Goal: Task Accomplishment & Management: Manage account settings

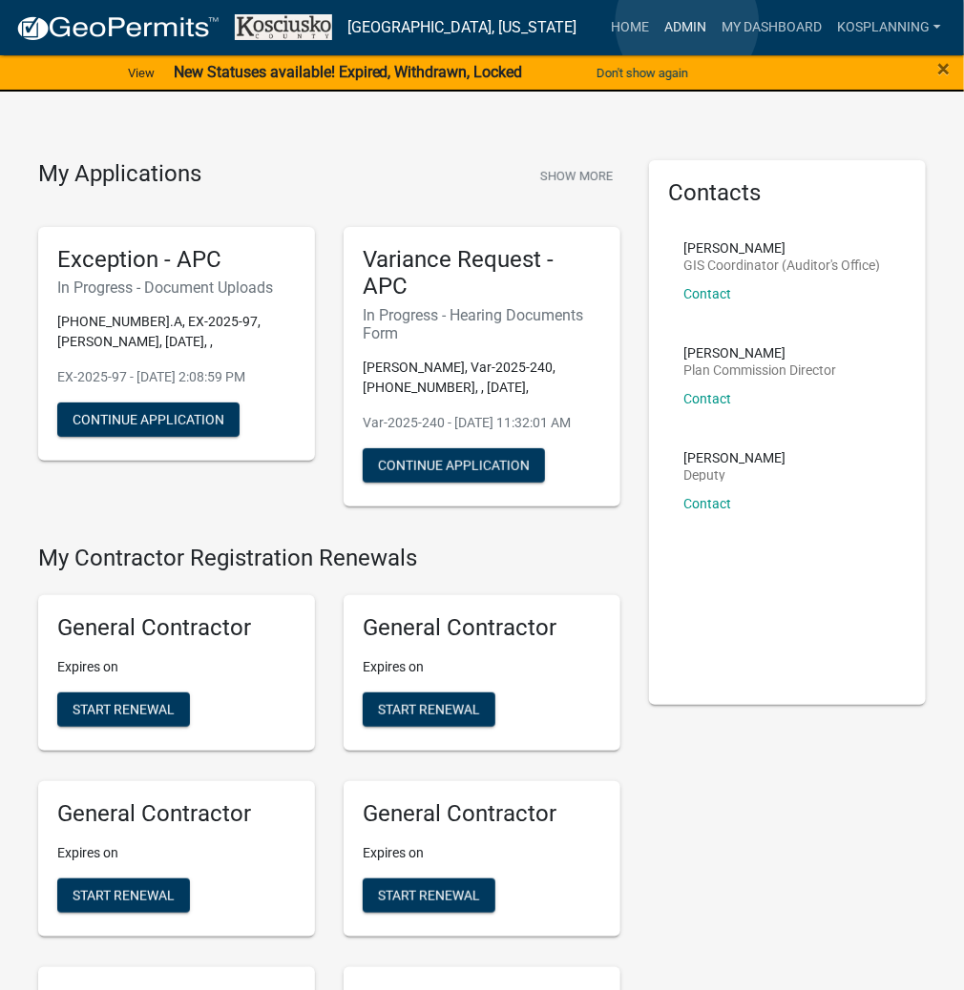
click at [687, 23] on link "Admin" at bounding box center [684, 28] width 57 height 36
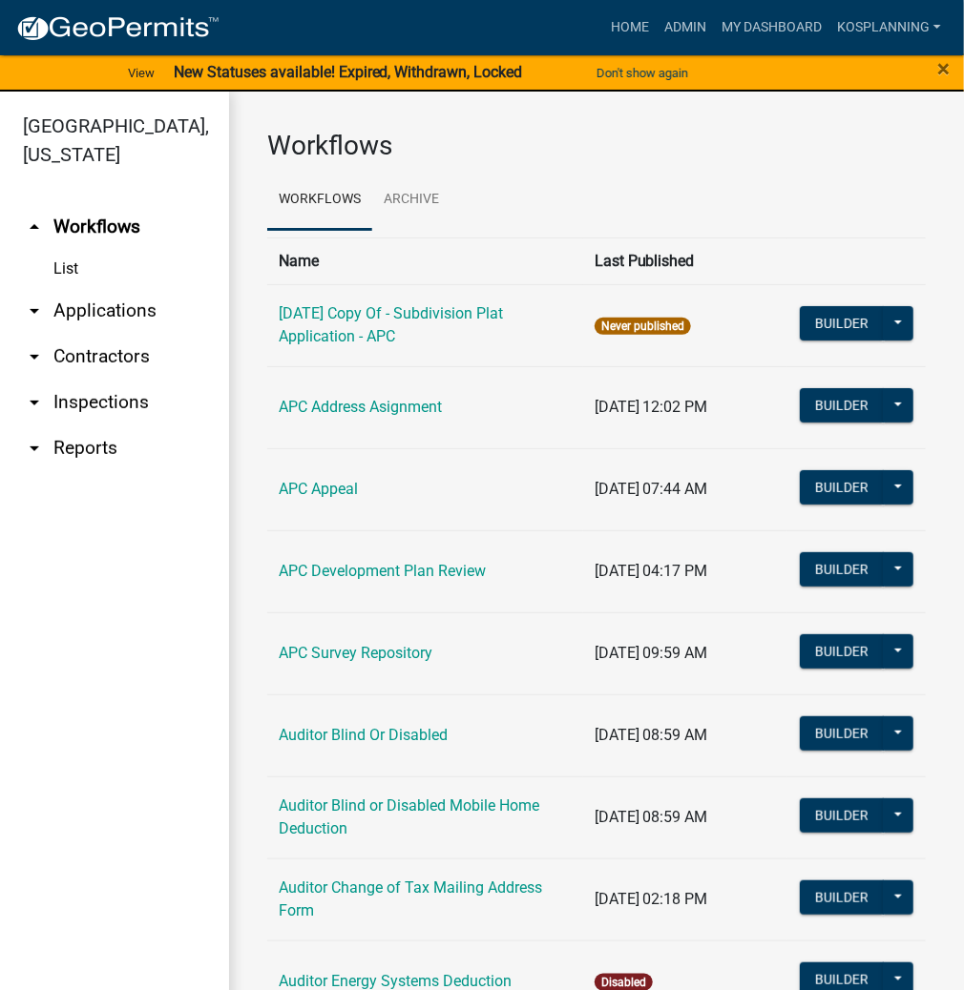
click at [101, 301] on link "arrow_drop_down Applications" at bounding box center [114, 311] width 229 height 46
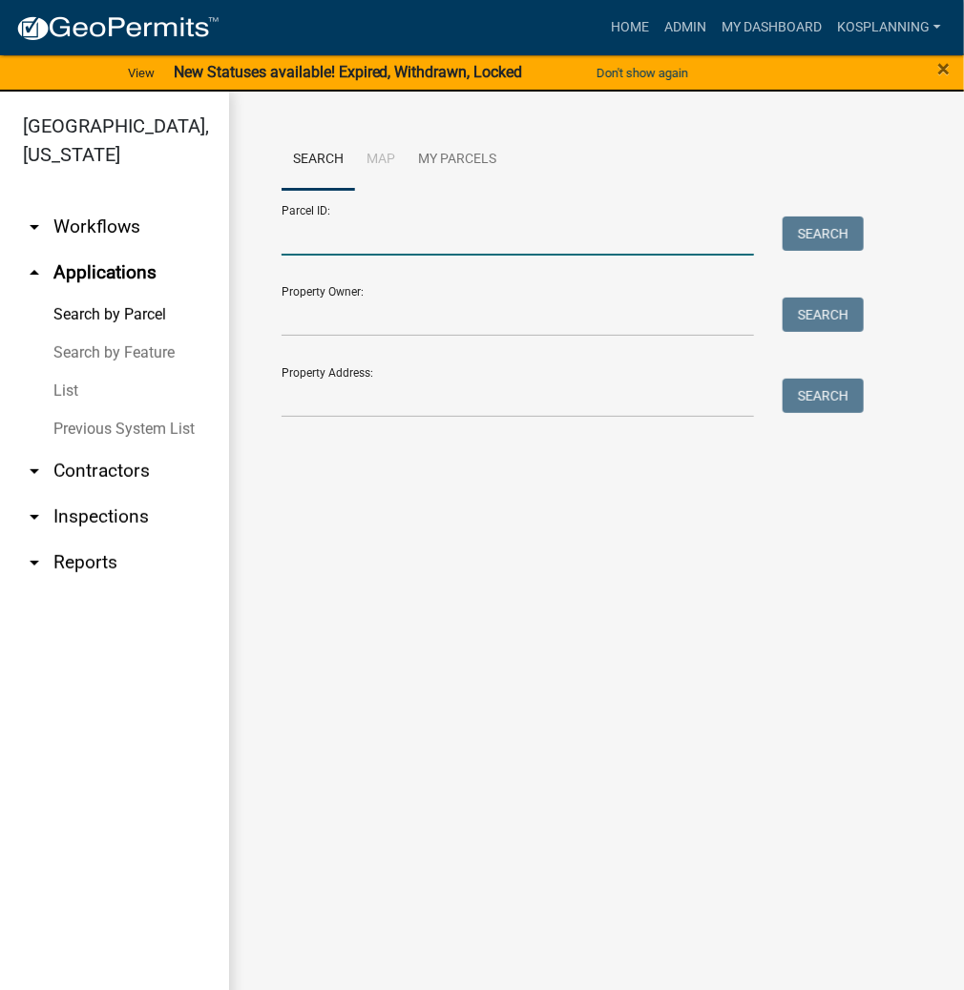
click at [302, 236] on input "Parcel ID:" at bounding box center [517, 236] width 472 height 39
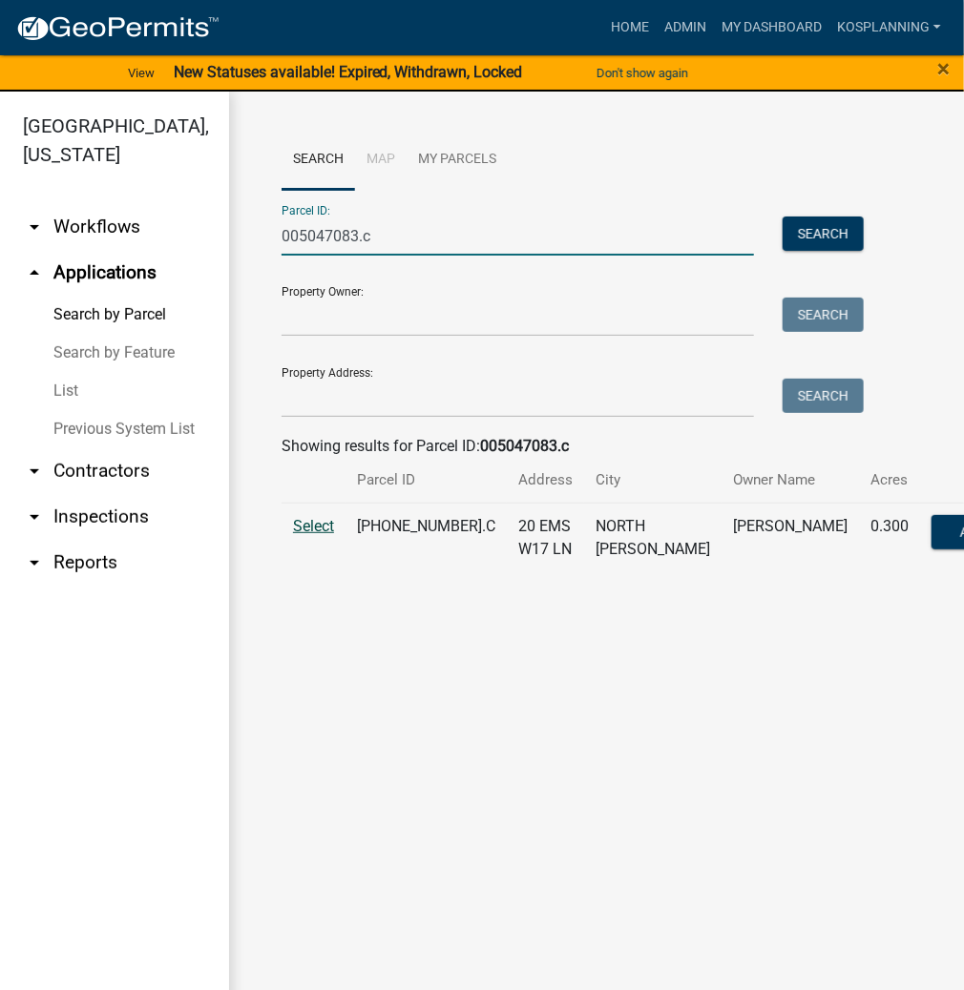
type input "005047083.c"
click at [318, 535] on span "Select" at bounding box center [313, 526] width 41 height 18
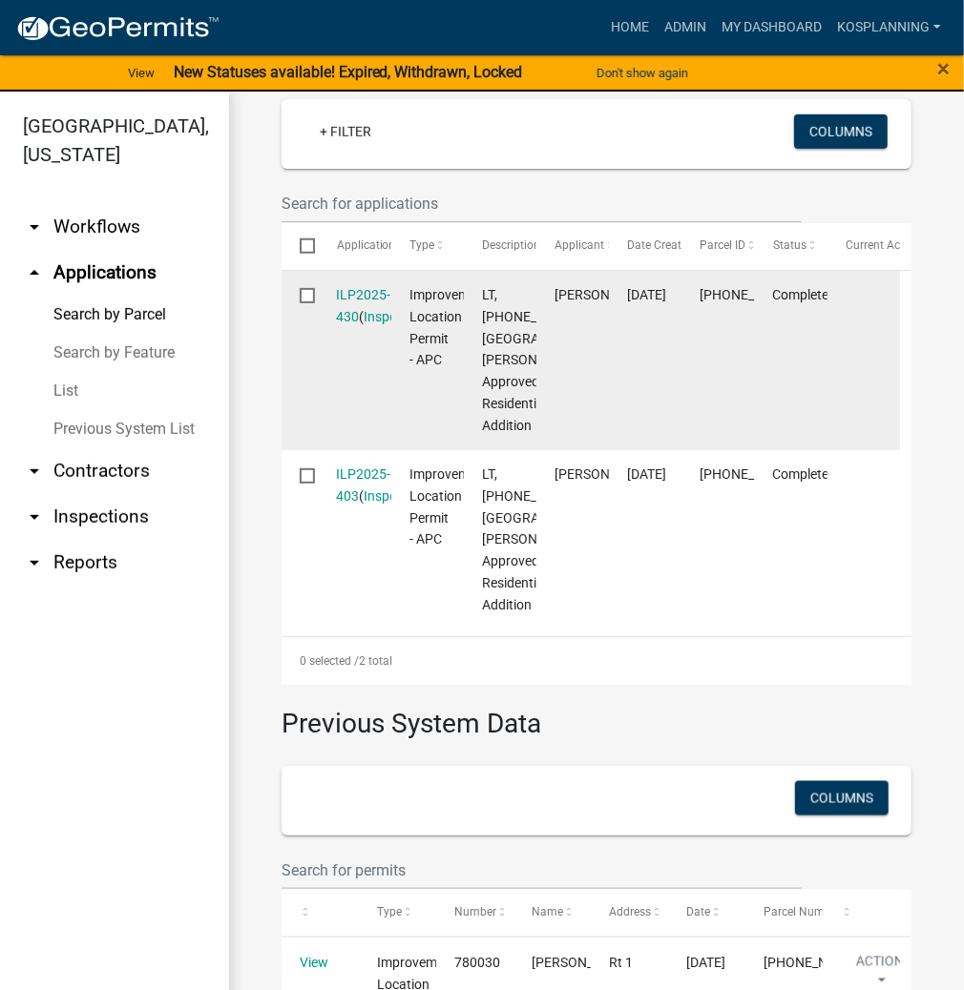
scroll to position [534, 0]
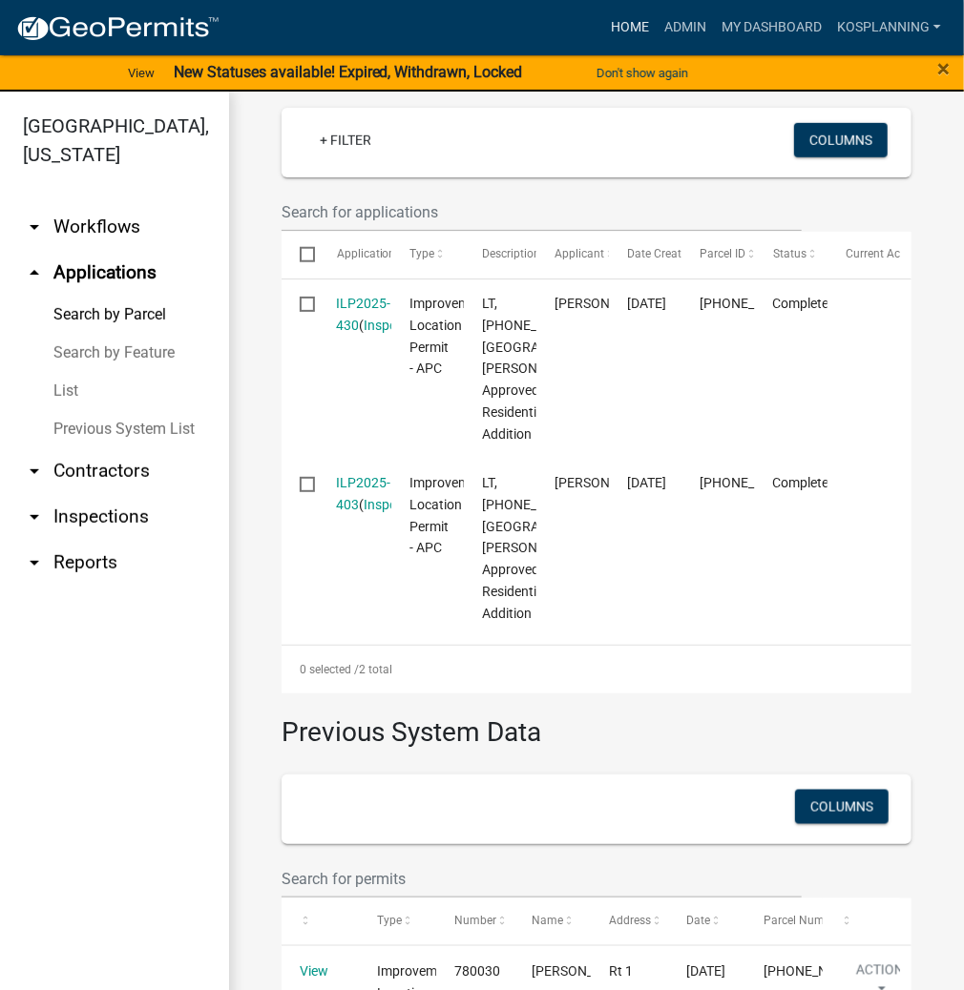
click at [621, 31] on link "Home" at bounding box center [629, 28] width 53 height 36
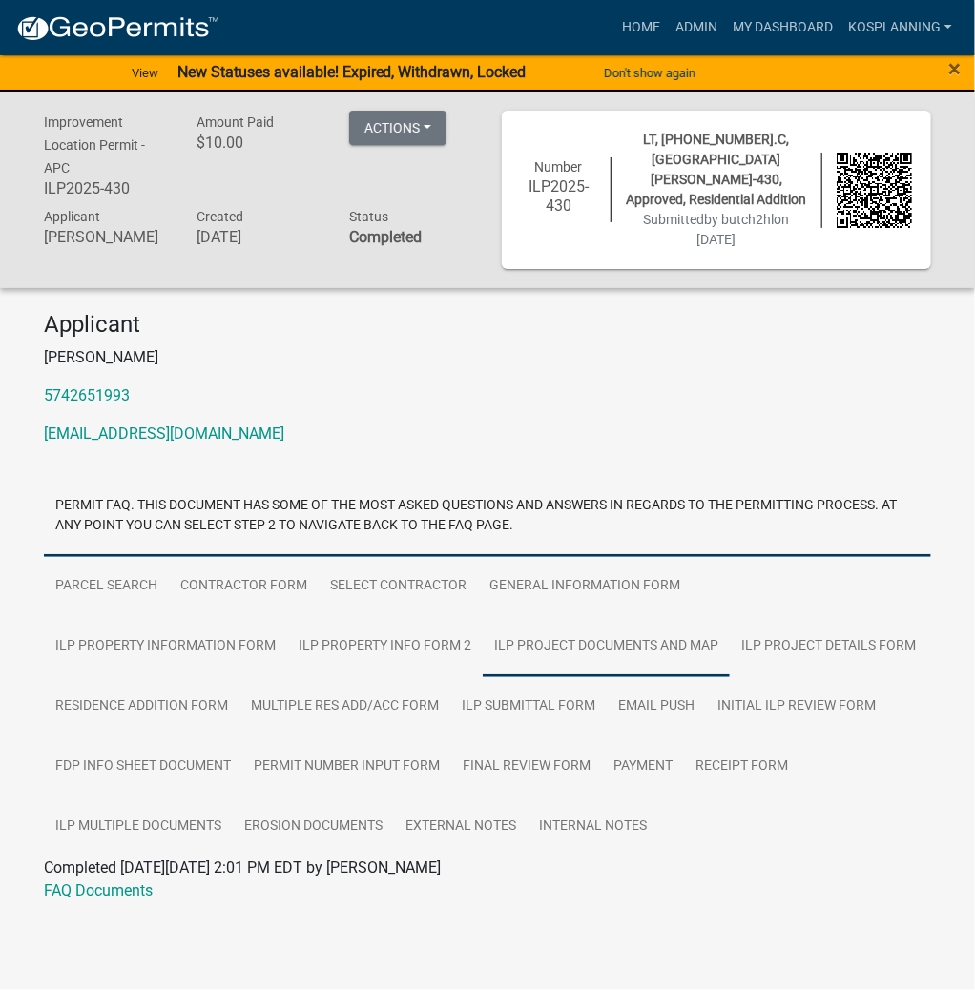
click at [483, 645] on link "ILP Project Documents and Map" at bounding box center [606, 646] width 247 height 61
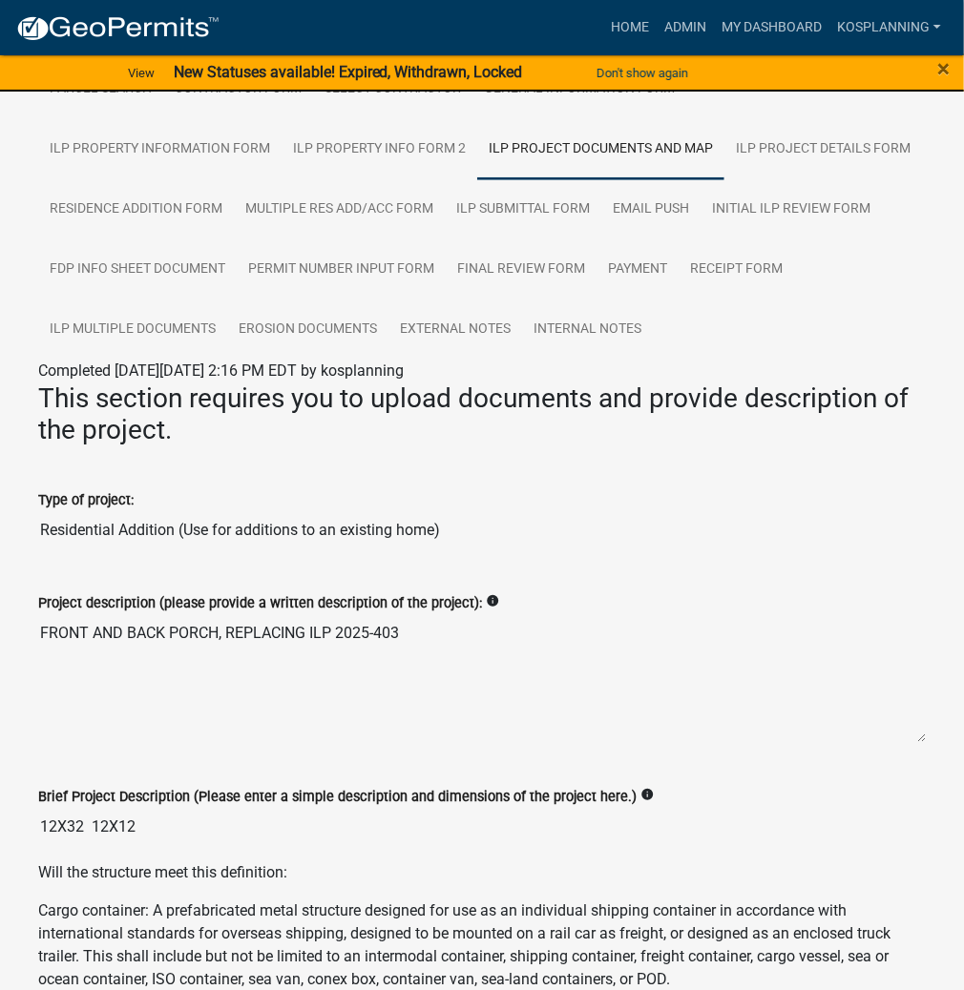
scroll to position [534, 0]
